Goal: Information Seeking & Learning: Learn about a topic

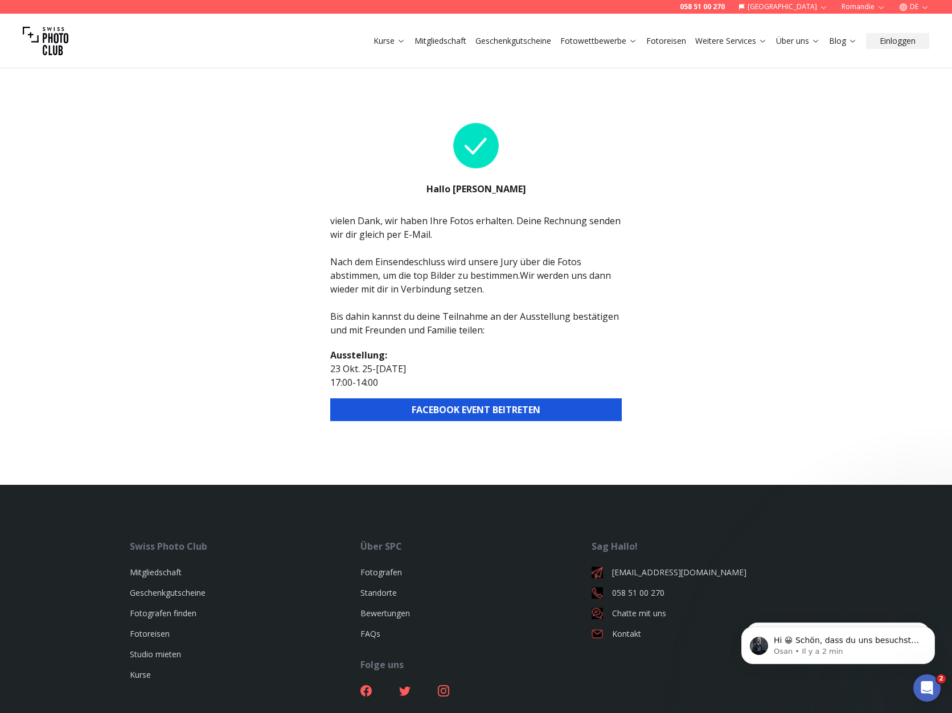
click at [919, 5] on button "DE" at bounding box center [913, 7] width 39 height 14
click at [917, 22] on link "fr" at bounding box center [913, 25] width 23 height 14
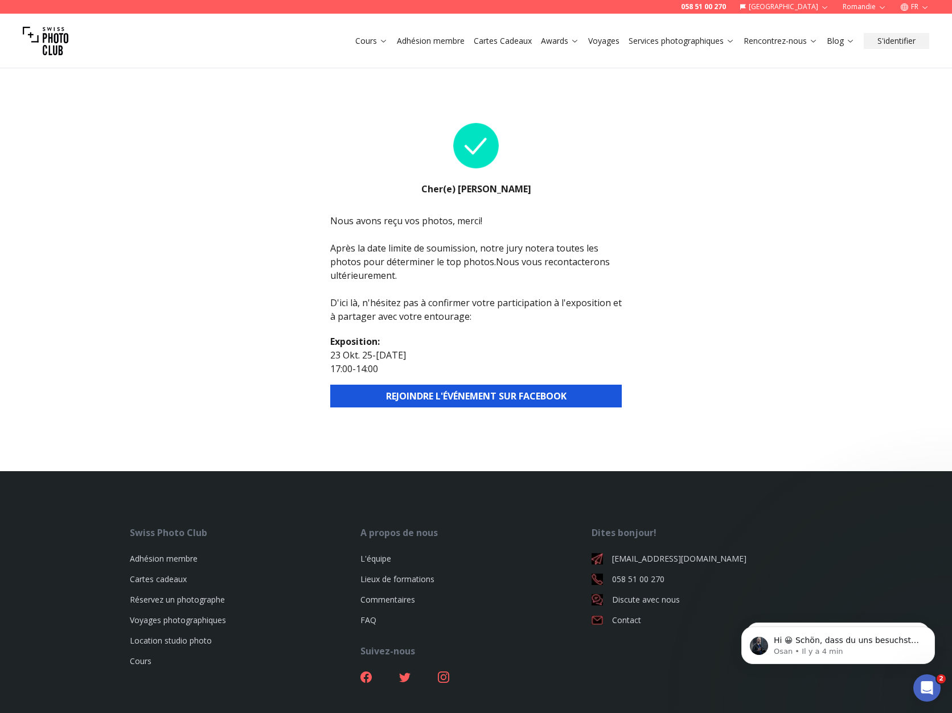
click at [514, 388] on button "REJOINDRE L'ÉVÉNEMENT SUR FACEBOOK" at bounding box center [475, 396] width 291 height 23
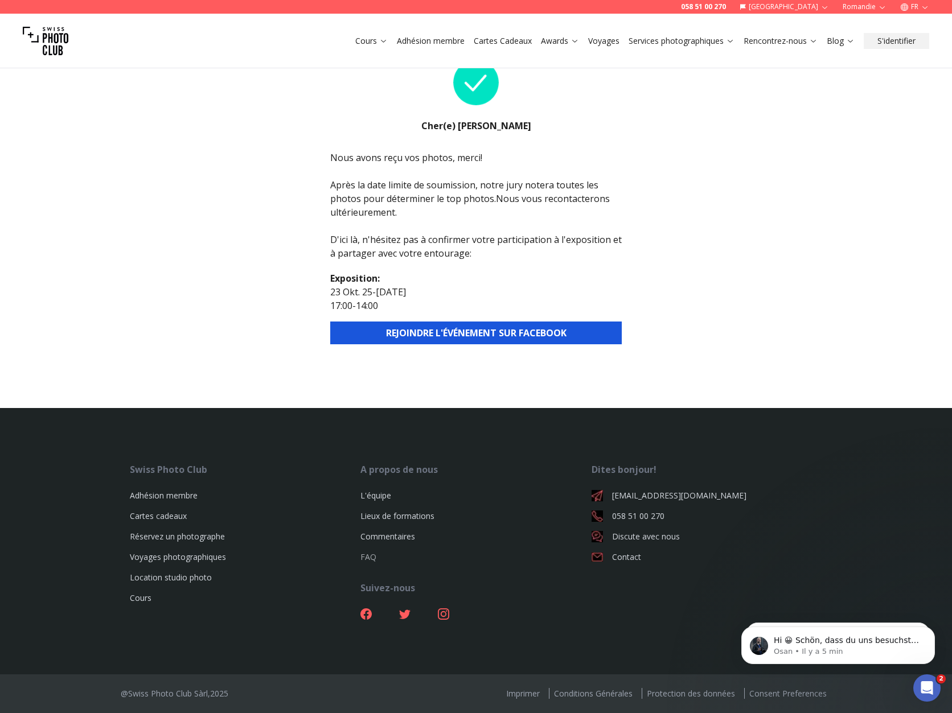
click at [365, 557] on link "FAQ" at bounding box center [368, 557] width 16 height 11
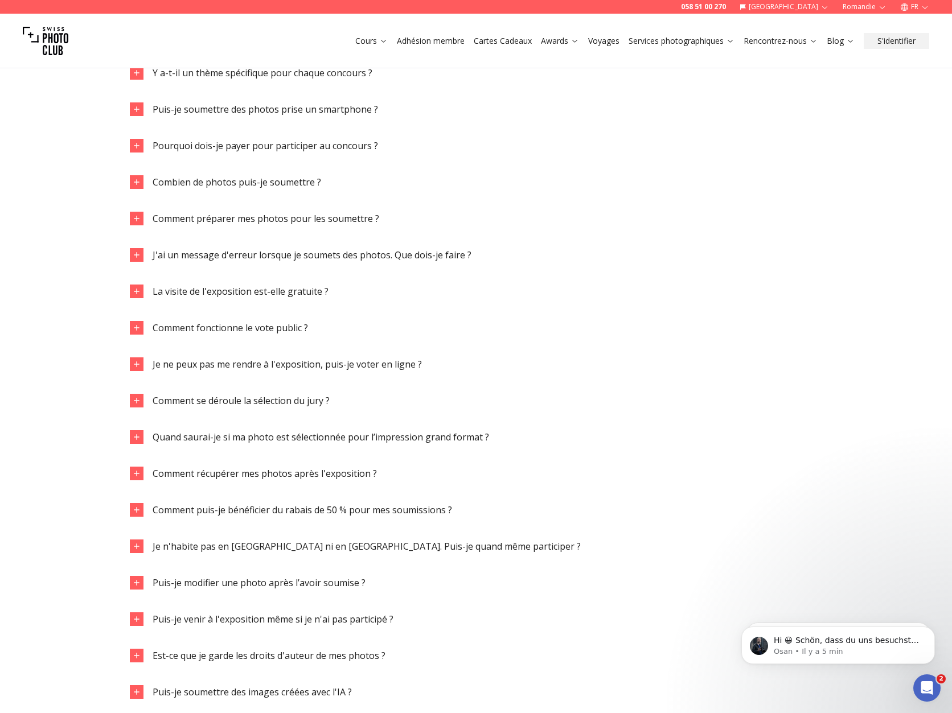
scroll to position [1322, 0]
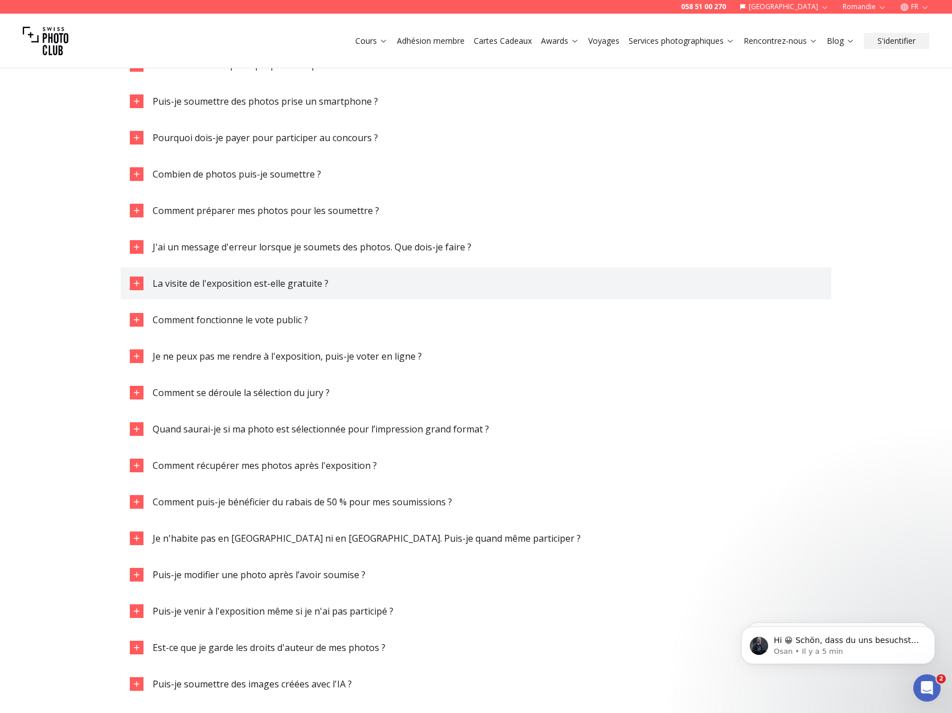
click at [137, 281] on icon "button" at bounding box center [136, 283] width 9 height 9
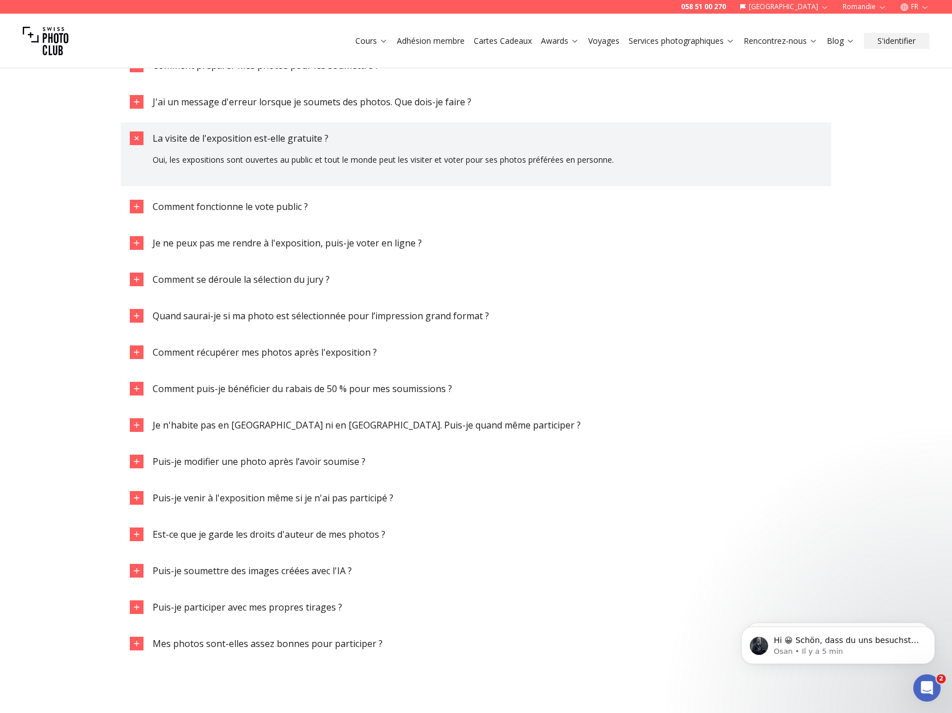
scroll to position [1511, 0]
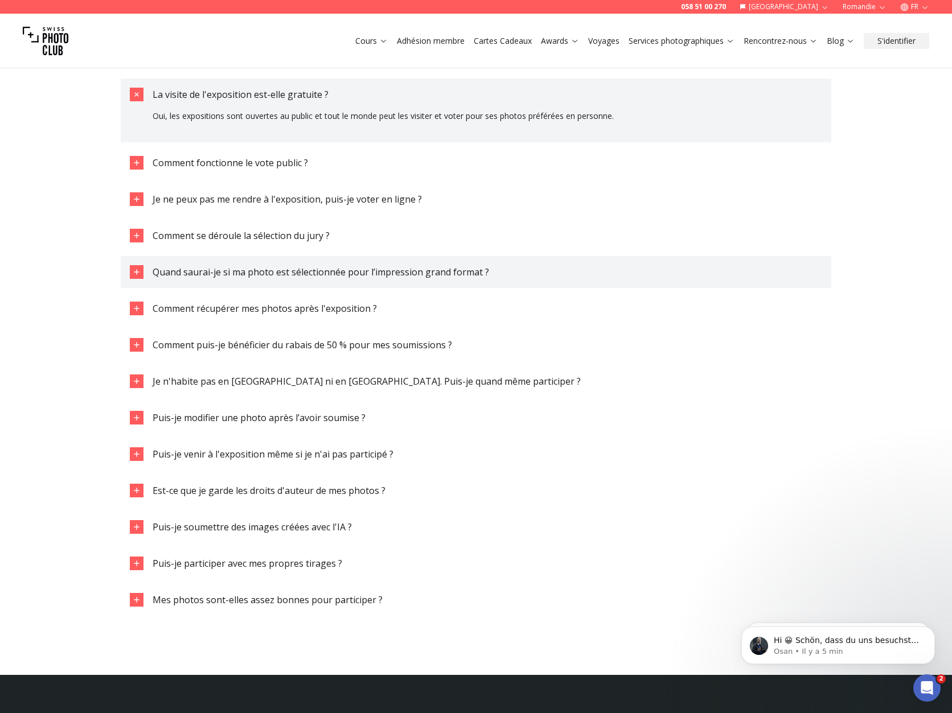
click at [137, 272] on icon "button" at bounding box center [136, 271] width 5 height 5
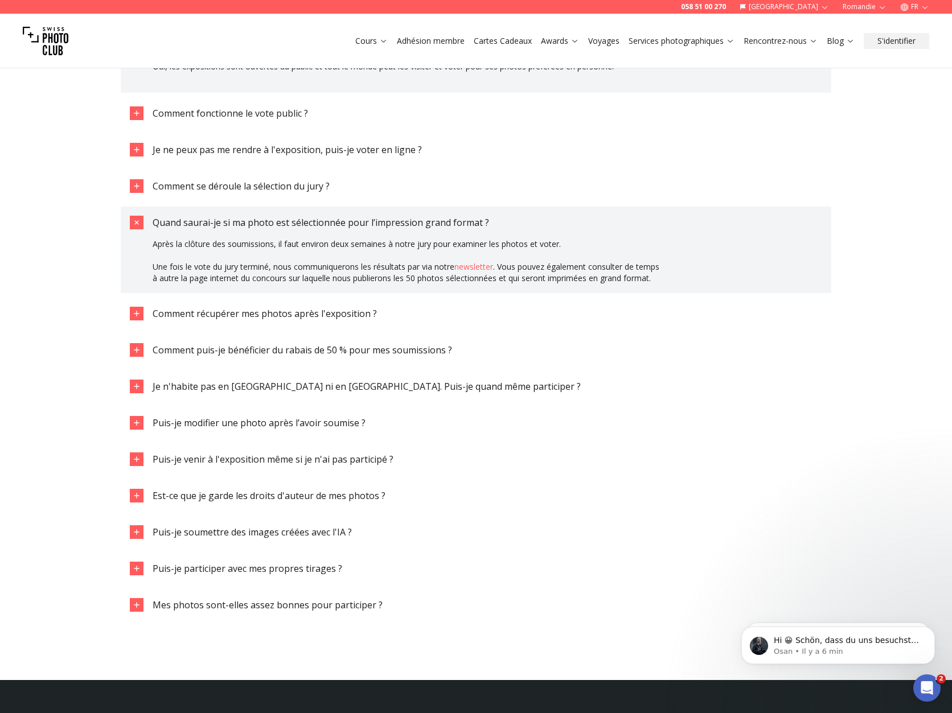
scroll to position [1580, 0]
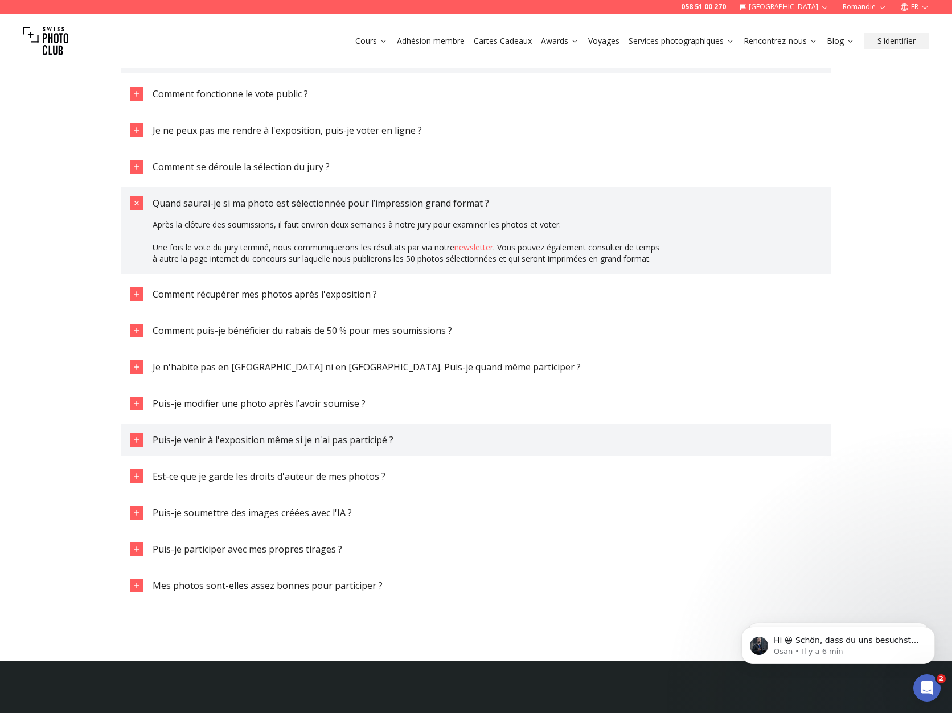
click at [140, 447] on div "button" at bounding box center [137, 440] width 14 height 14
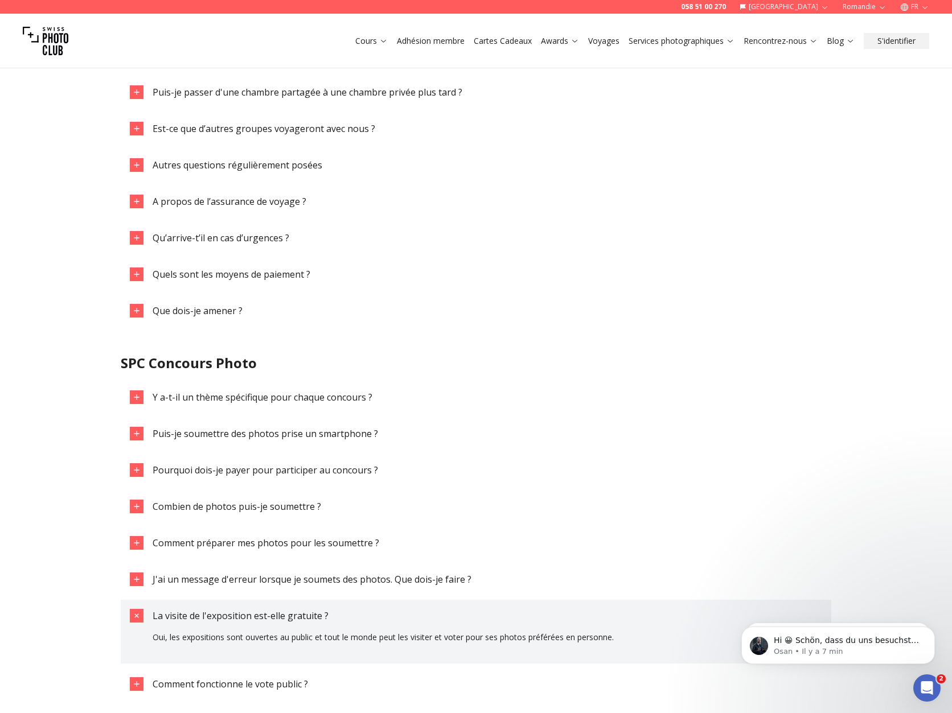
scroll to position [992, 0]
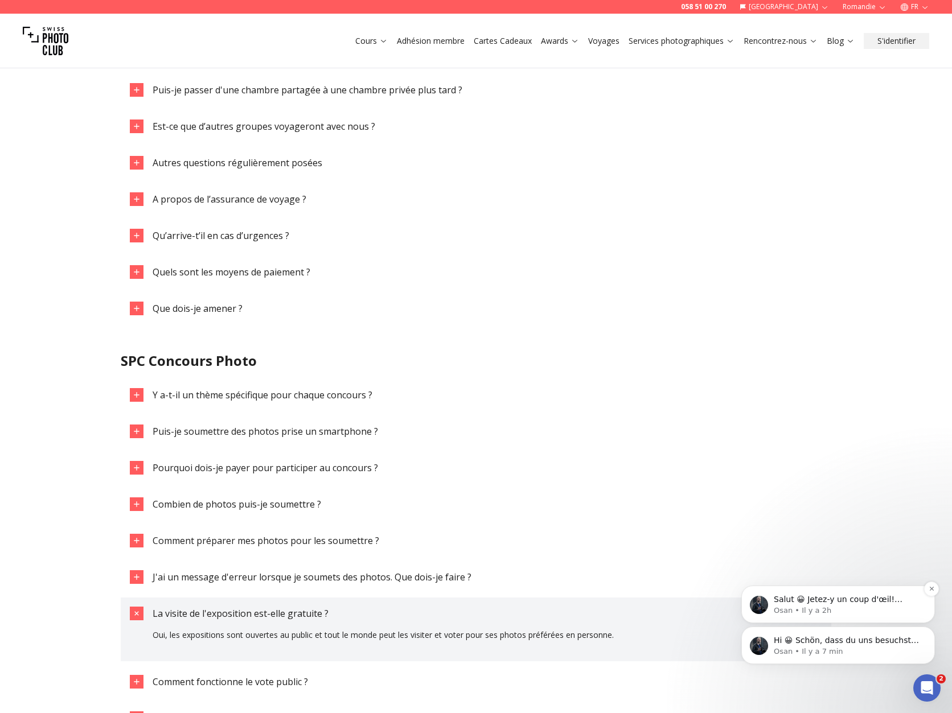
click at [827, 603] on span "Salut 😀 Jetez-y un coup d'œil! contactez-nous pour plus d'informations." at bounding box center [838, 611] width 129 height 32
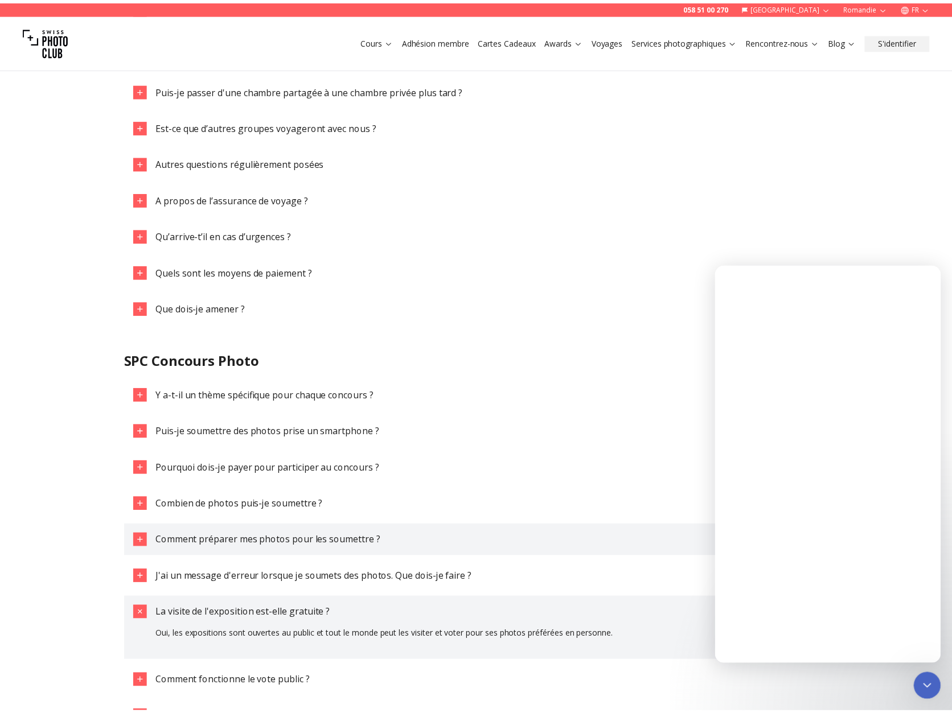
scroll to position [0, 0]
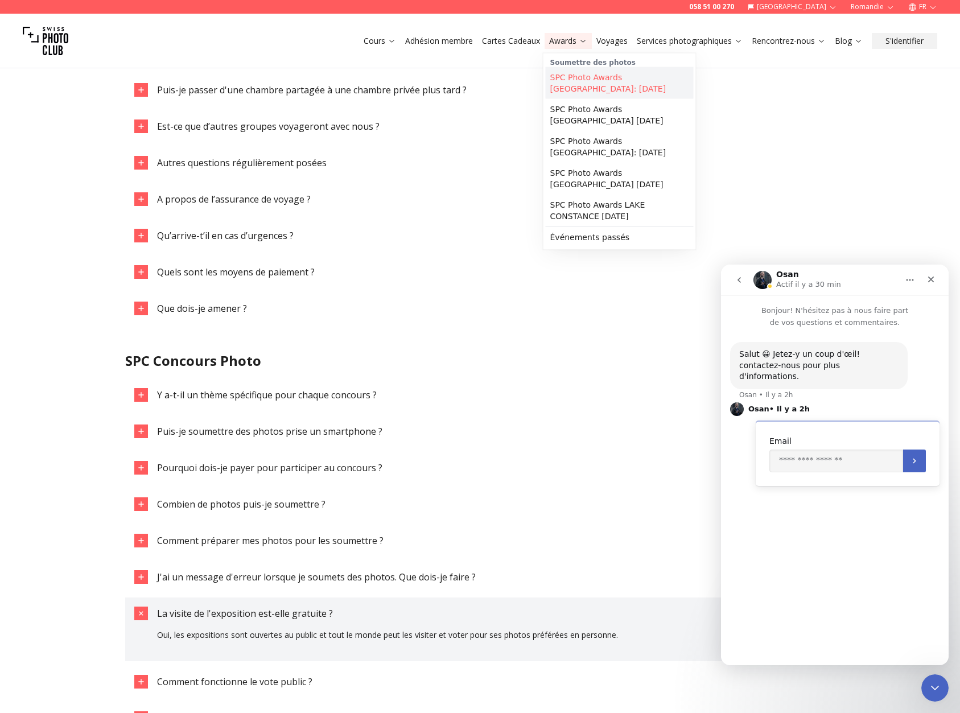
click at [572, 75] on link "SPC Photo Awards [GEOGRAPHIC_DATA]: [DATE]" at bounding box center [620, 83] width 148 height 32
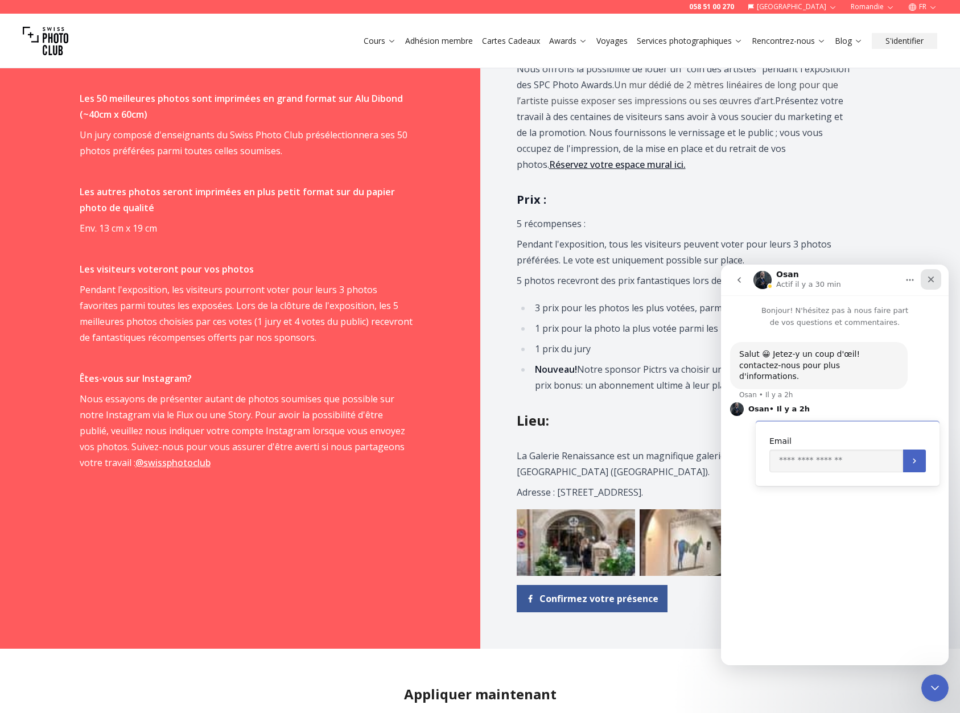
click at [931, 278] on icon "Fermer" at bounding box center [932, 280] width 6 height 6
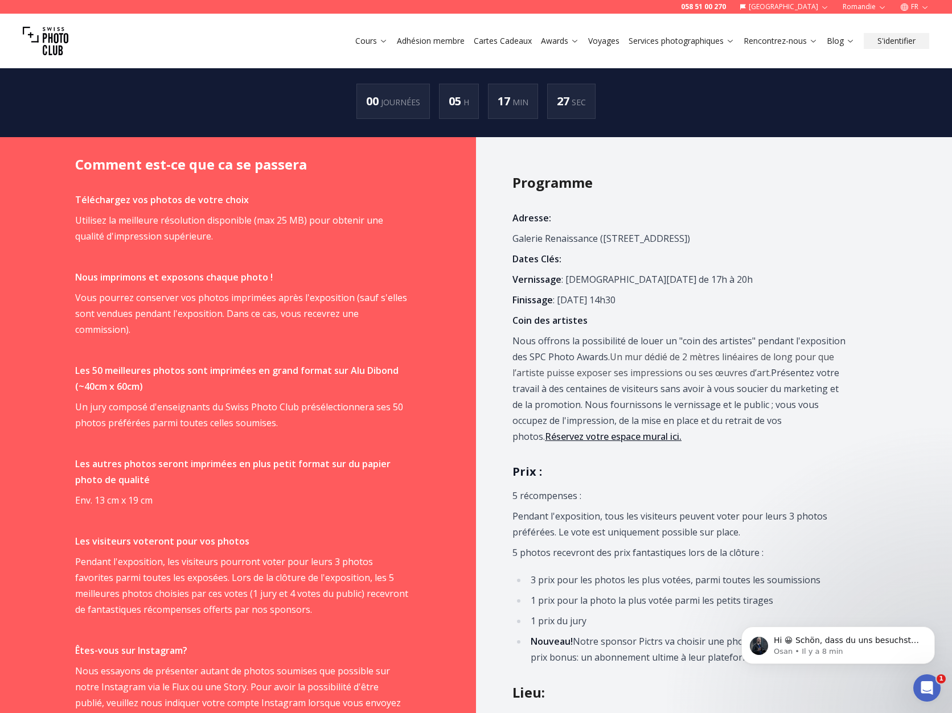
scroll to position [756, 0]
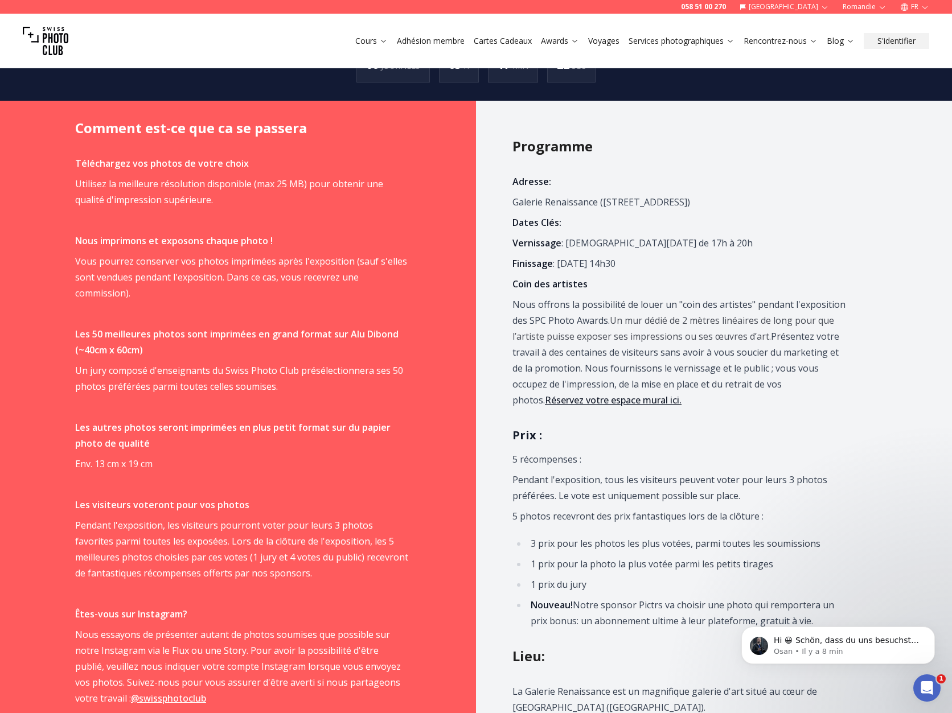
drag, startPoint x: 568, startPoint y: 263, endPoint x: 697, endPoint y: 263, distance: 129.2
click at [697, 263] on p "Finissage : [DATE] 14h30" at bounding box center [678, 264] width 333 height 16
click at [741, 270] on p "Finissage : [DATE] 14h30" at bounding box center [678, 264] width 333 height 16
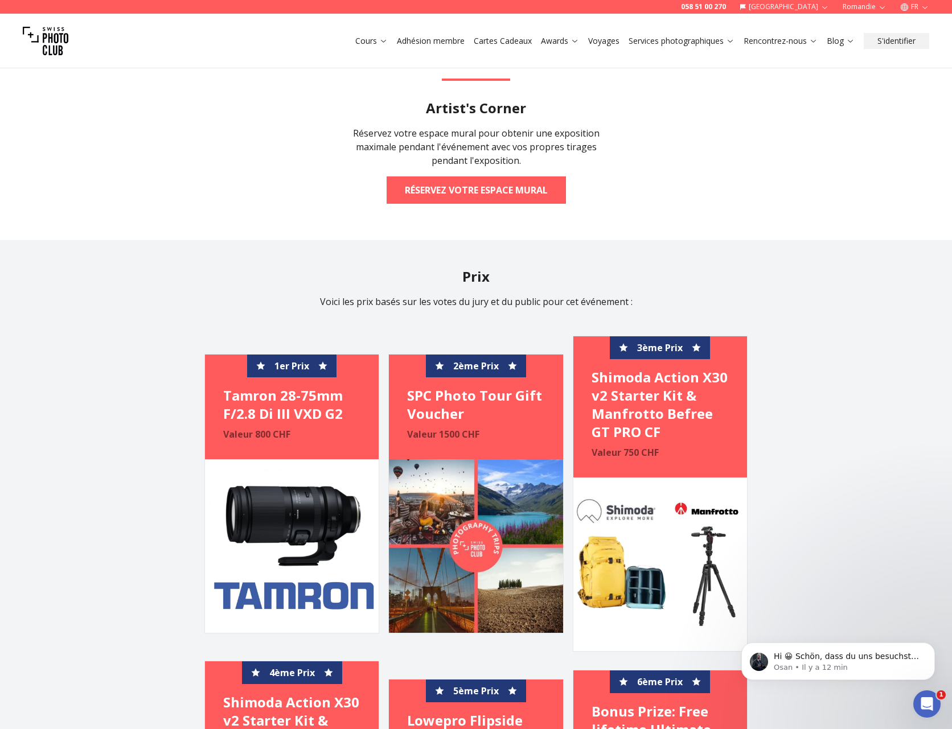
scroll to position [2136, 0]
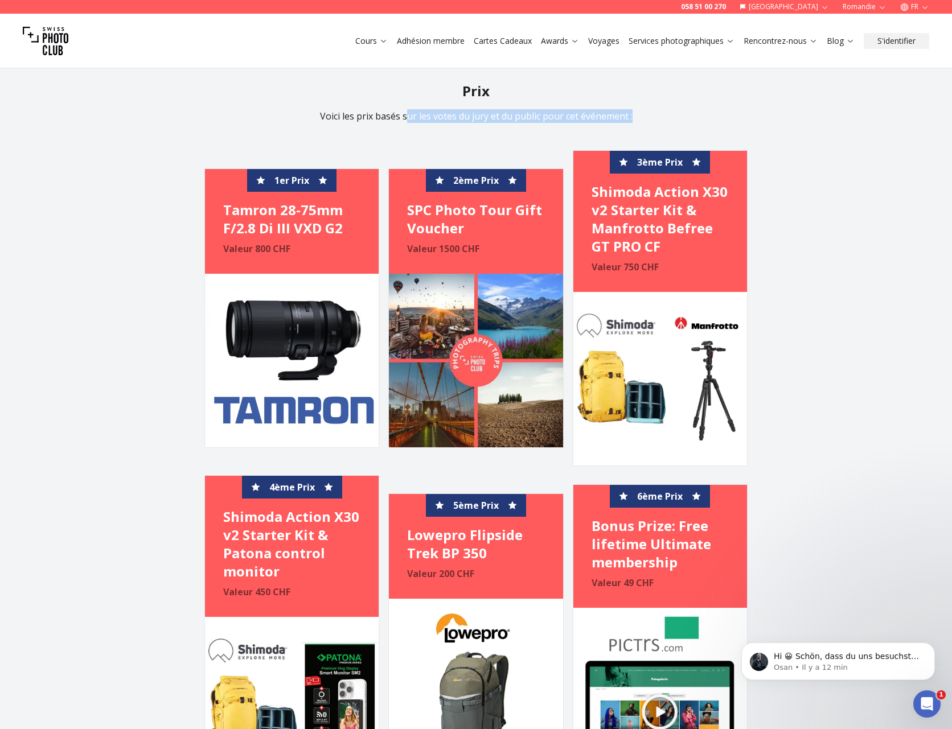
drag, startPoint x: 404, startPoint y: 116, endPoint x: 634, endPoint y: 119, distance: 230.0
click at [634, 119] on p "Voici les prix basés sur les votes du jury et du public pour cet événement :" at bounding box center [476, 116] width 710 height 14
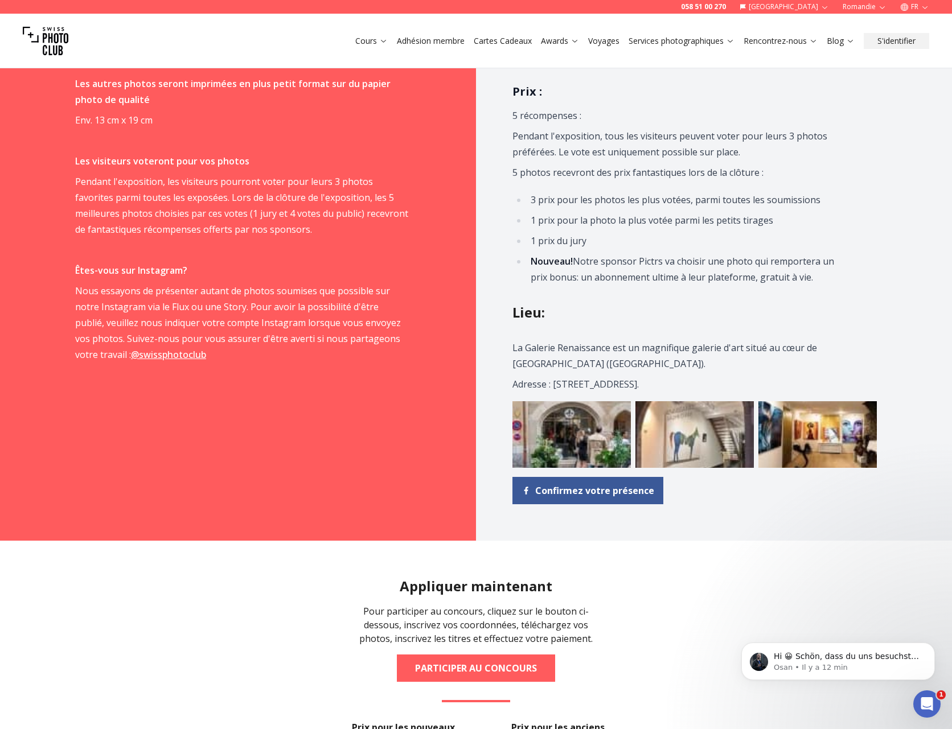
scroll to position [1061, 0]
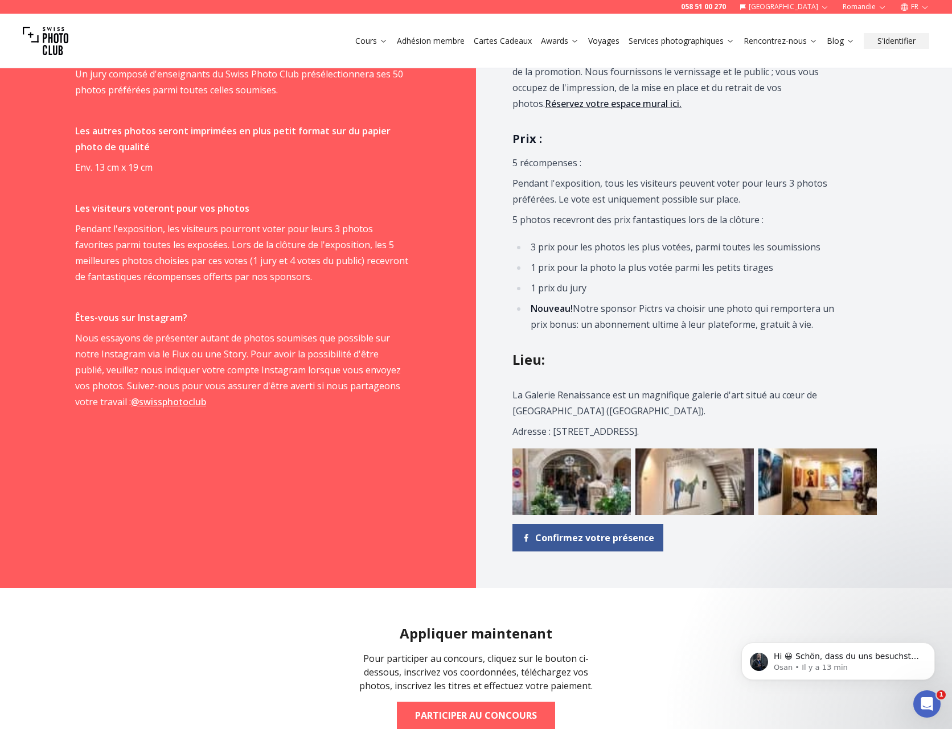
drag, startPoint x: 513, startPoint y: 220, endPoint x: 675, endPoint y: 331, distance: 196.3
click at [675, 331] on span "Adresse: Galerie Renaissance ([STREET_ADDRESS]) Dates Clés: Vernissage : [DATE]…" at bounding box center [678, 104] width 333 height 455
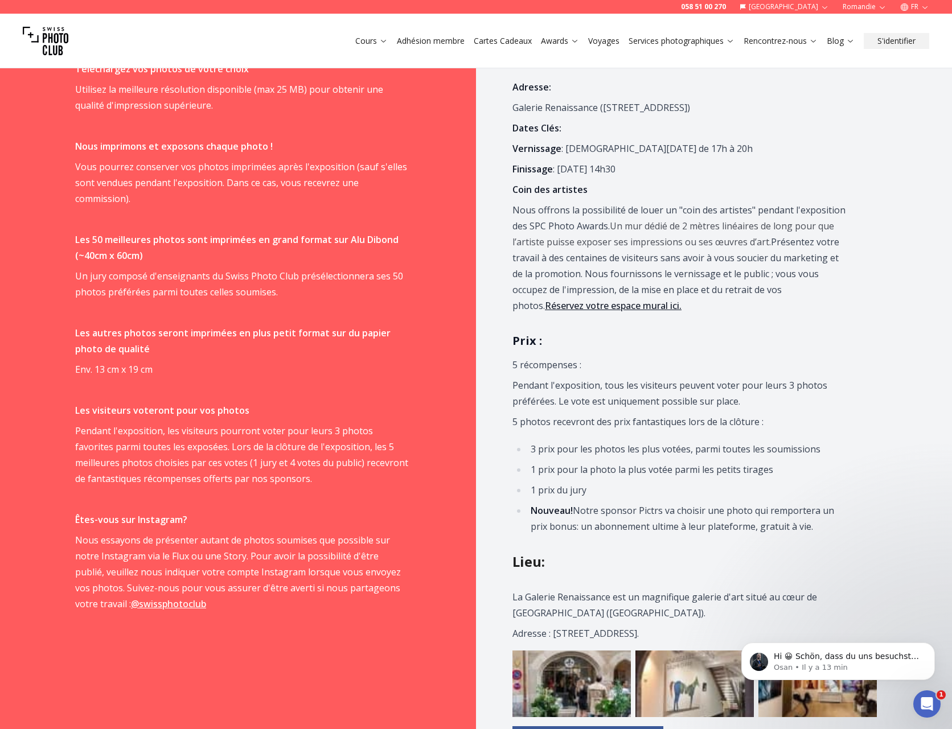
scroll to position [733, 0]
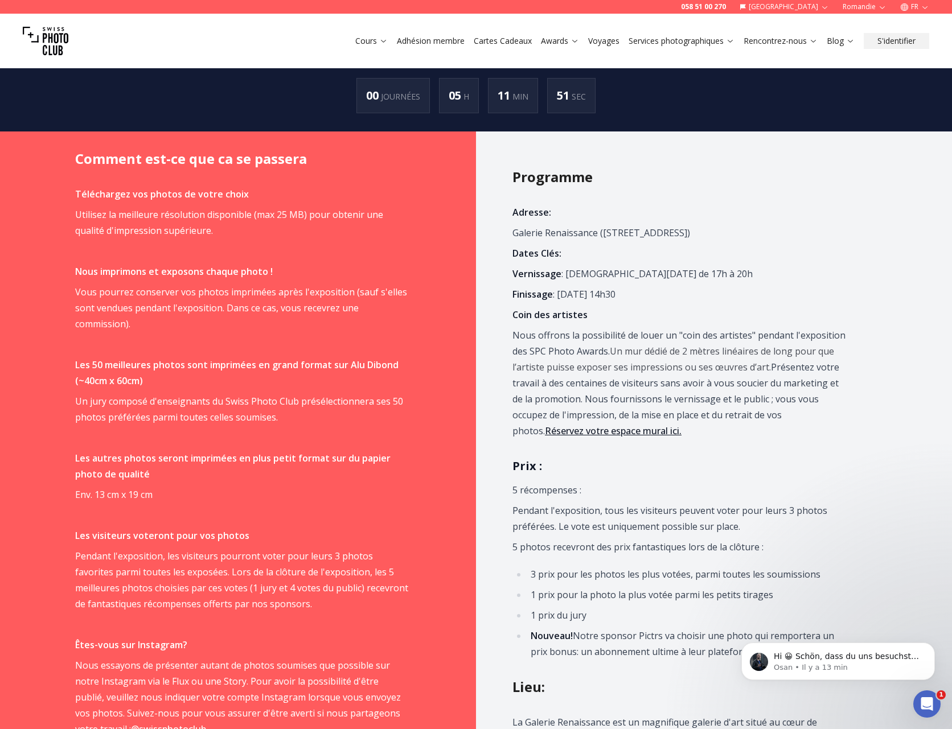
drag, startPoint x: 562, startPoint y: 291, endPoint x: 713, endPoint y: 297, distance: 150.4
click at [713, 297] on p "Finissage : [DATE] 14h30" at bounding box center [678, 294] width 333 height 16
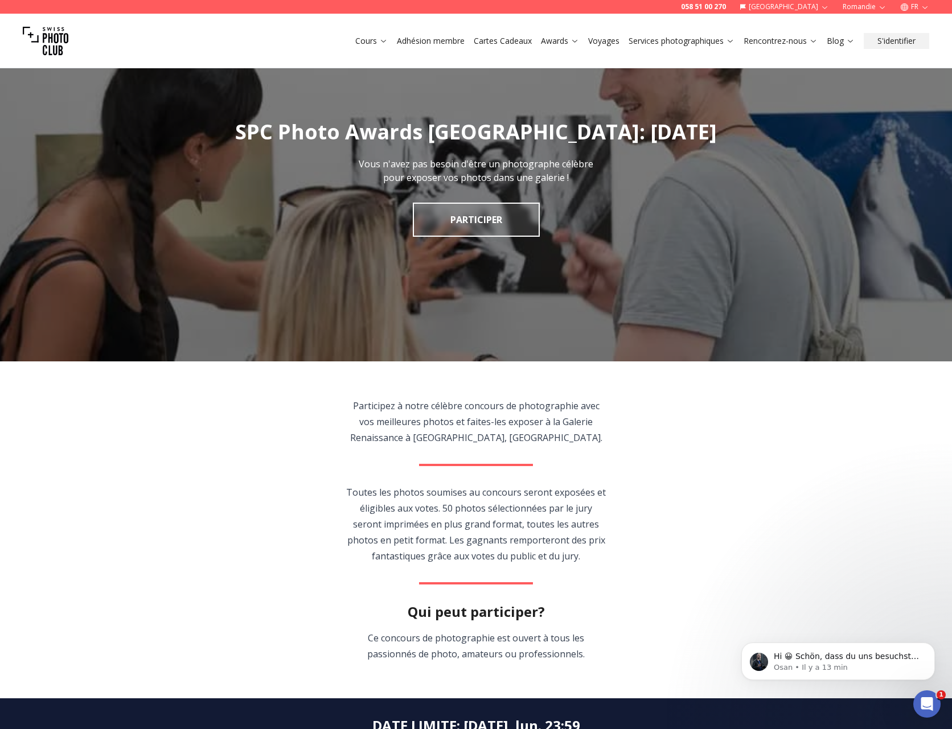
scroll to position [105, 0]
